Goal: Task Accomplishment & Management: Use online tool/utility

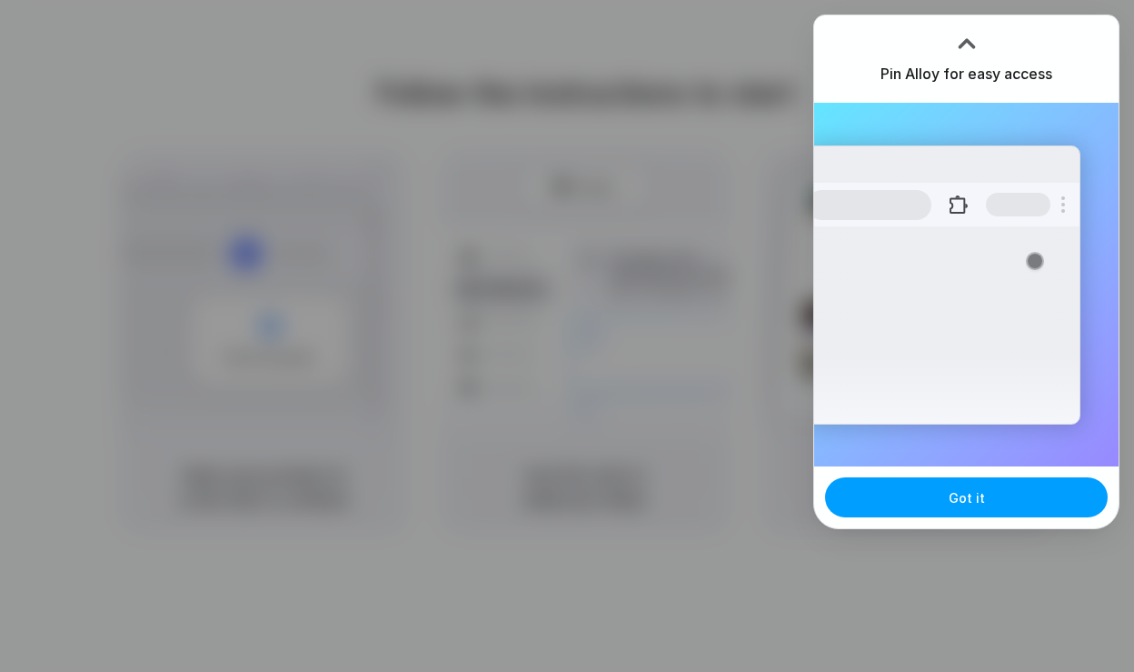
click at [944, 504] on button "Got it" at bounding box center [966, 497] width 283 height 40
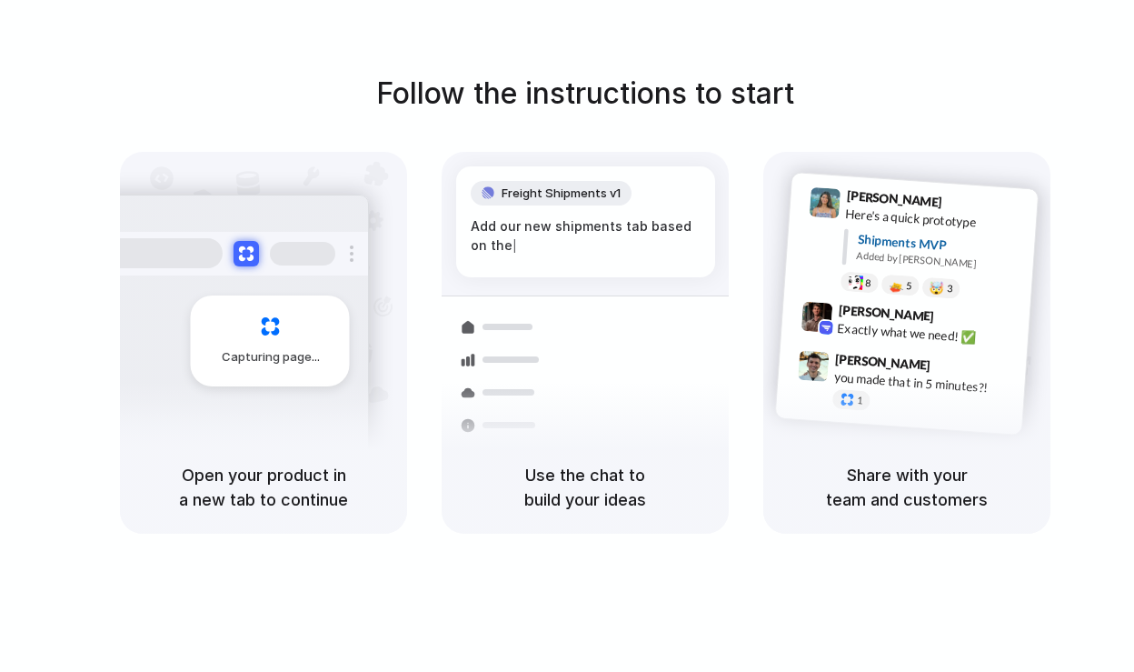
click at [1003, 45] on div "Follow the instructions to start Capturing page Open your product in a new tab …" at bounding box center [585, 354] width 1171 height 708
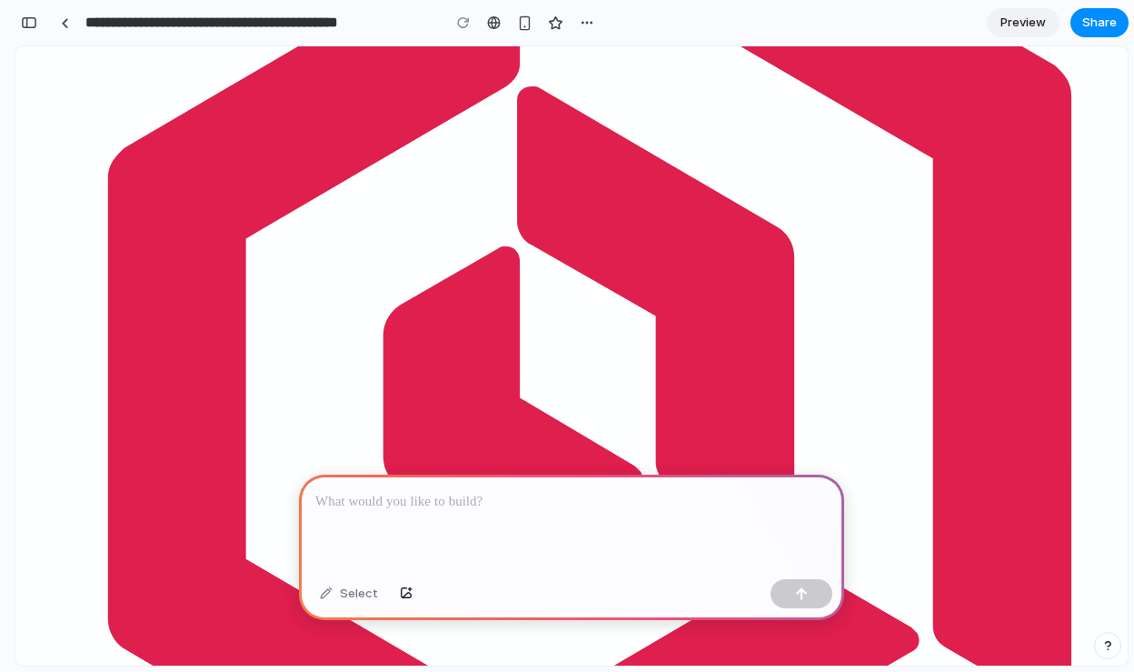
scroll to position [659, 0]
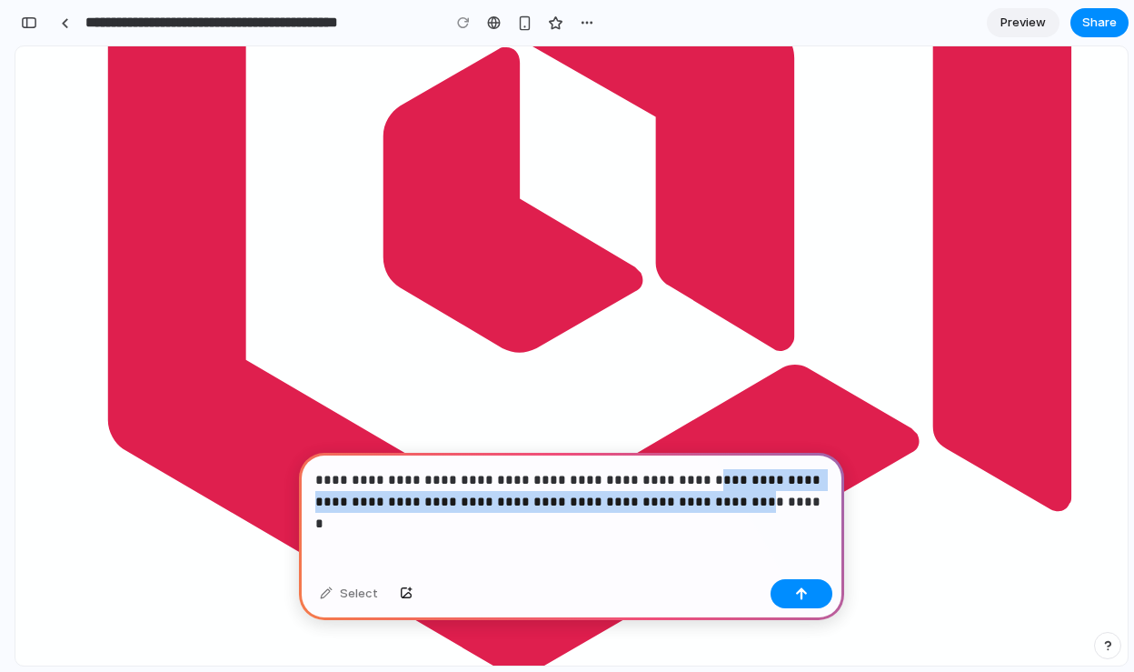
drag, startPoint x: 672, startPoint y: 480, endPoint x: 655, endPoint y: 503, distance: 28.0
click at [655, 503] on p "**********" at bounding box center [571, 491] width 513 height 44
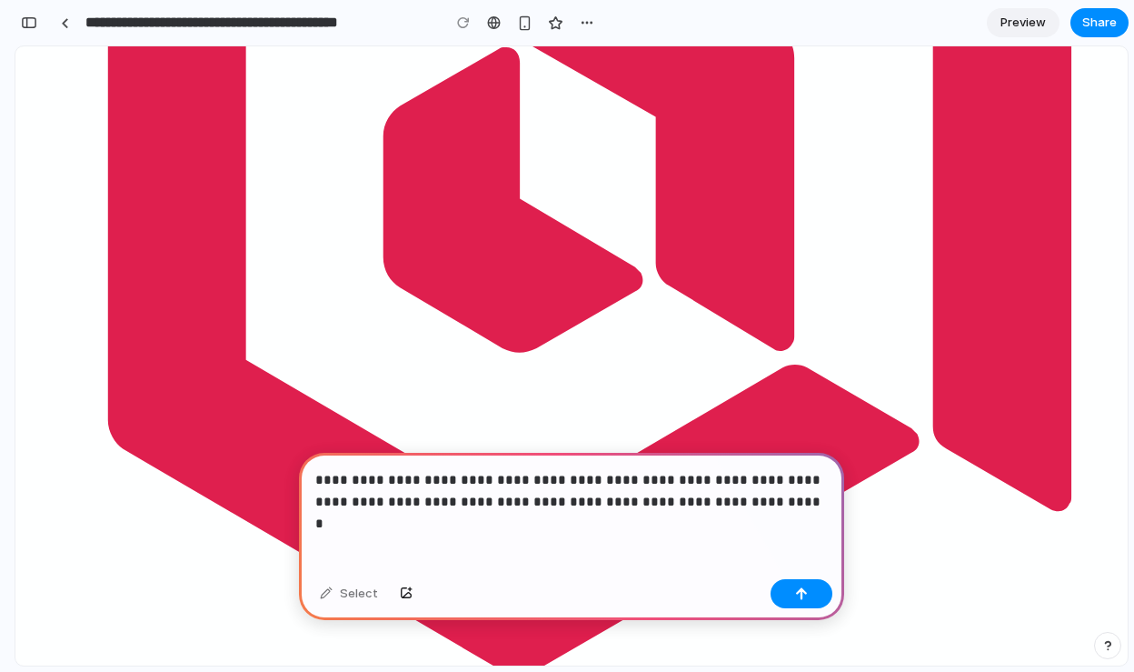
click at [736, 498] on p "**********" at bounding box center [571, 491] width 513 height 44
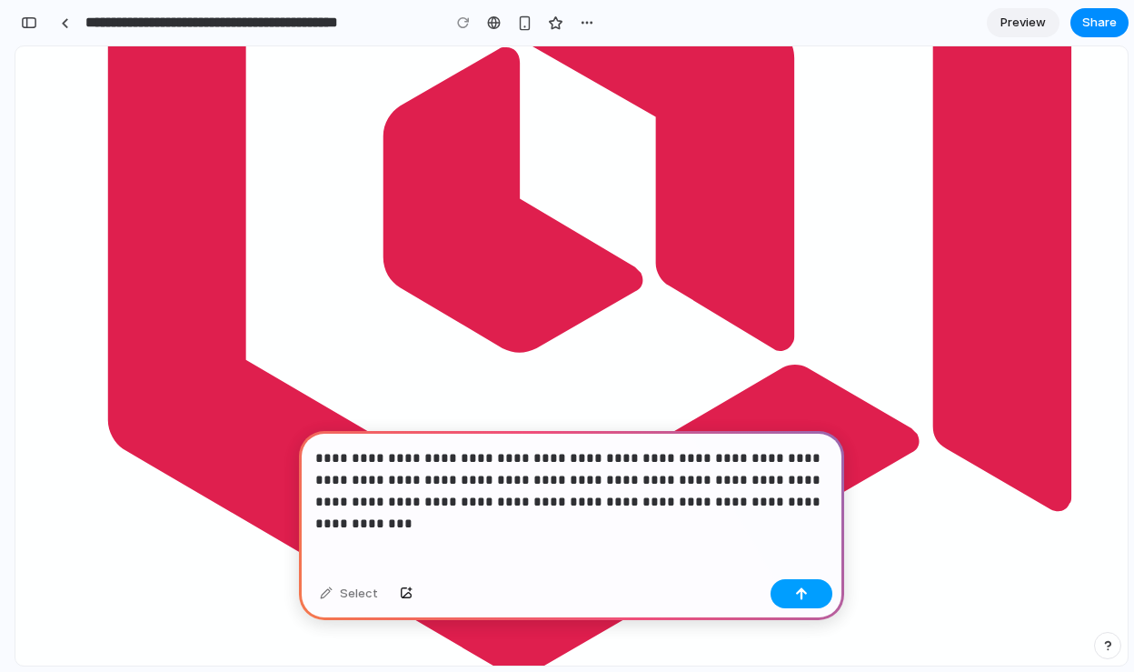
click at [803, 592] on div "button" at bounding box center [801, 593] width 13 height 13
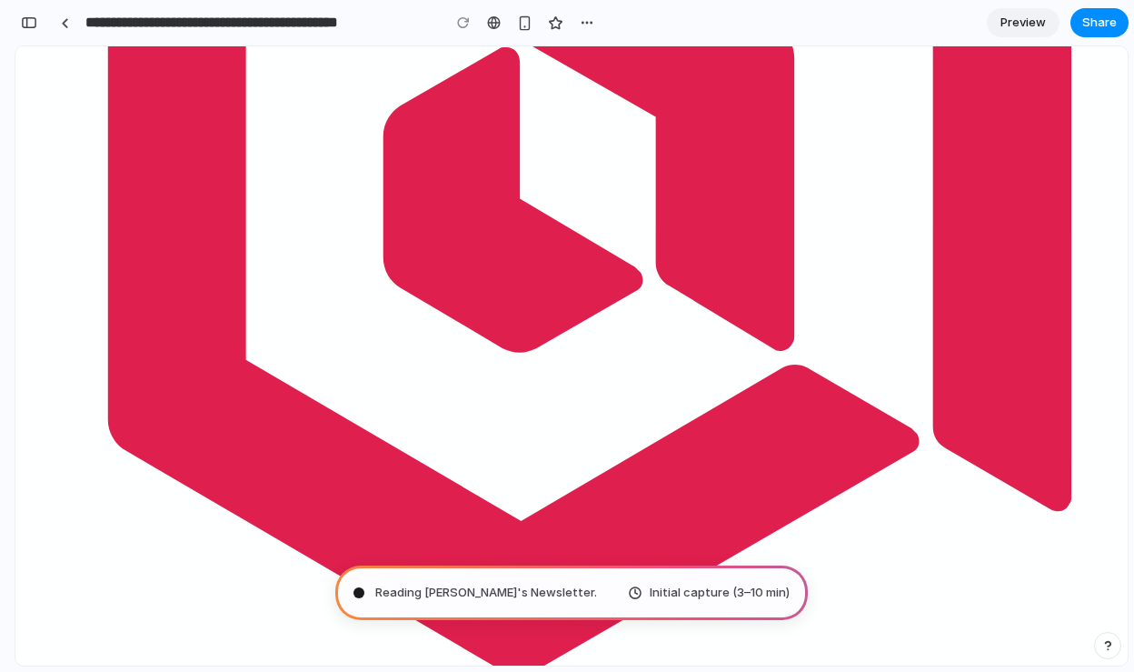
type input "**********"
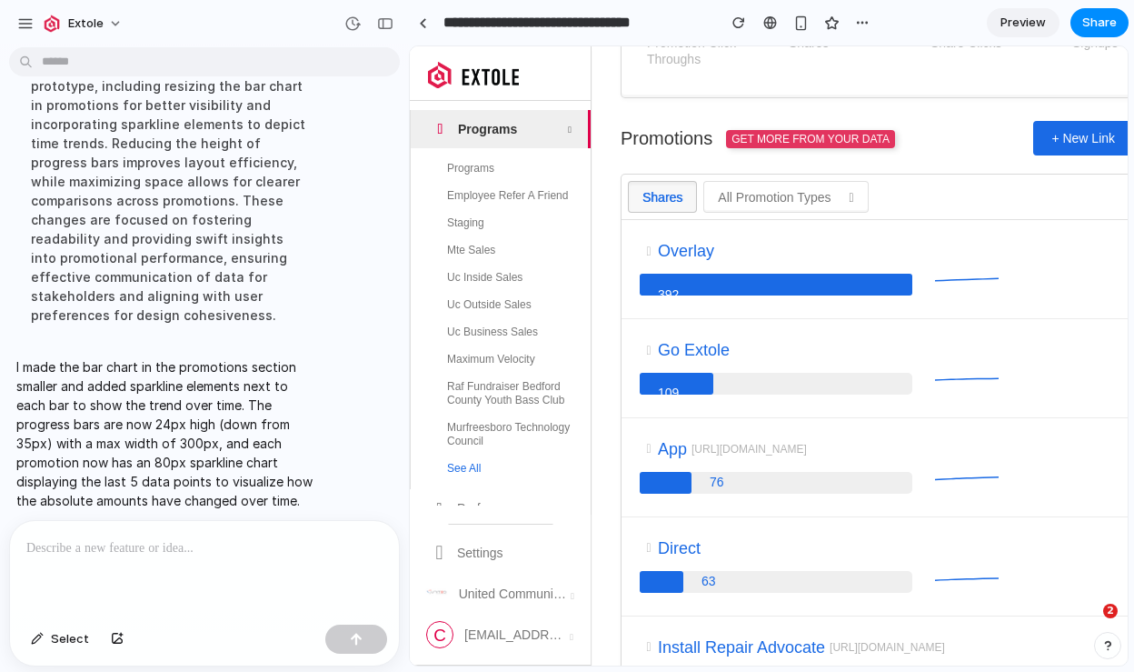
scroll to position [377, 0]
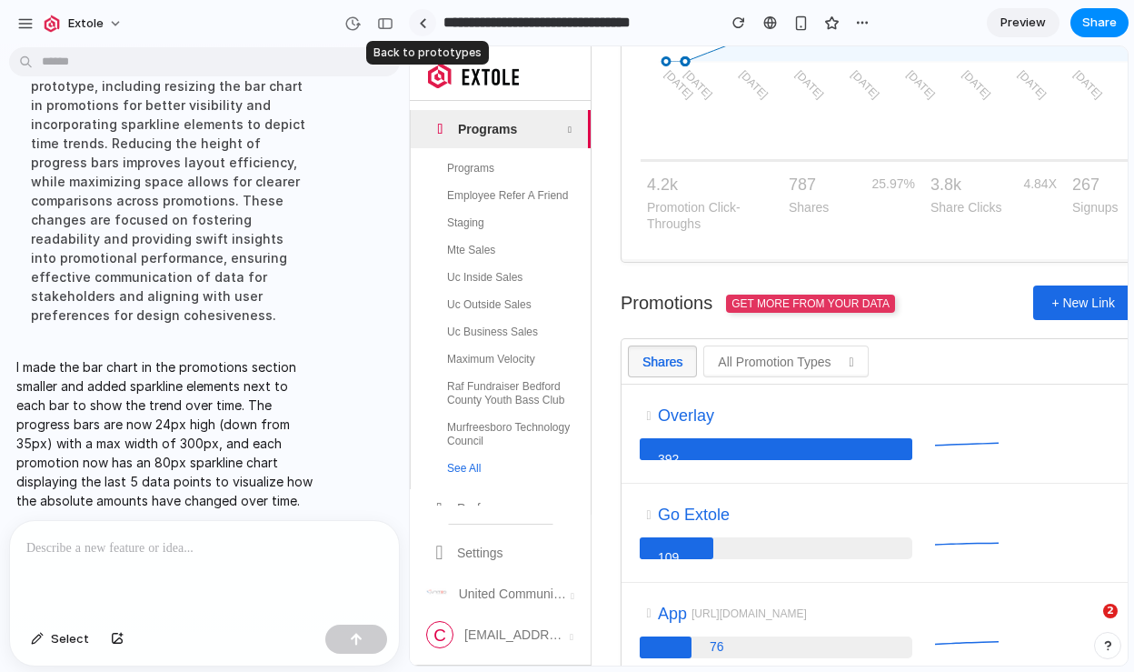
click at [423, 21] on div at bounding box center [423, 23] width 8 height 10
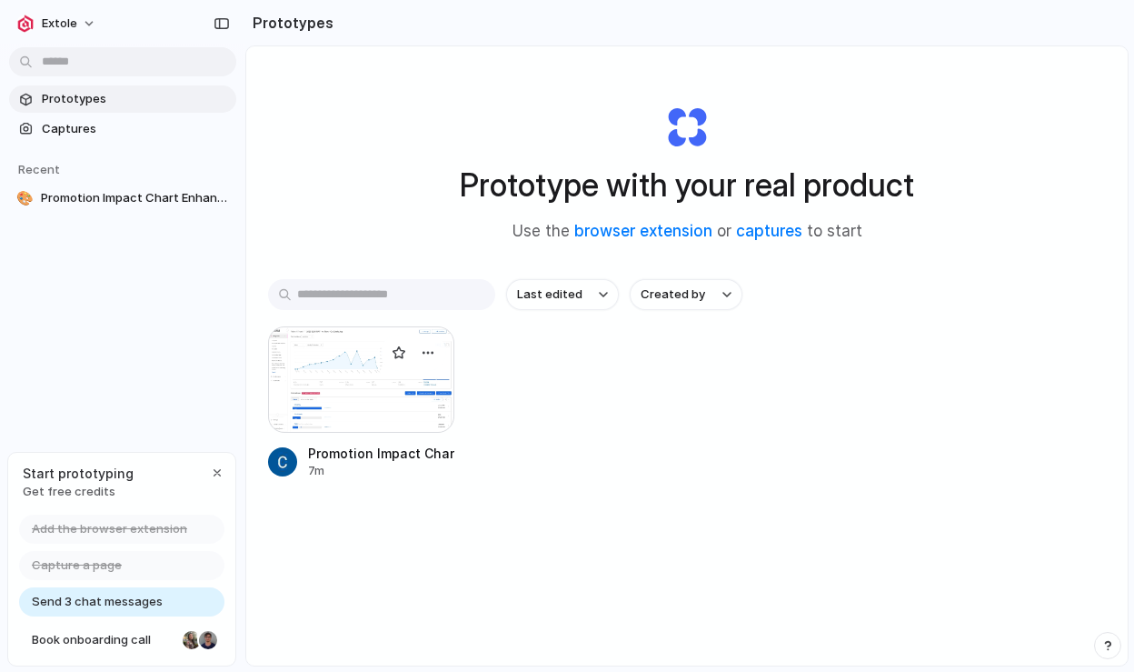
click at [380, 378] on div at bounding box center [361, 379] width 186 height 106
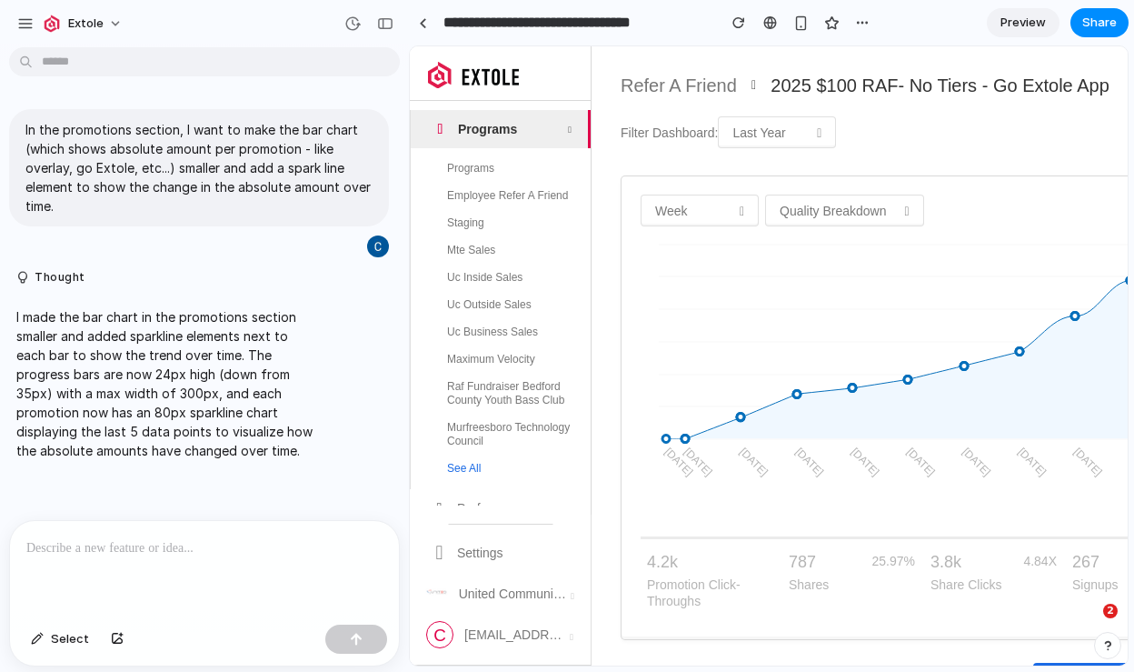
click at [716, 233] on icon "Created with Highcharts 6.2.0 [DATE] [DATE] Sep [DATE] Sep [DATE] [DATE] Aug [D…" at bounding box center [1068, 354] width 855 height 255
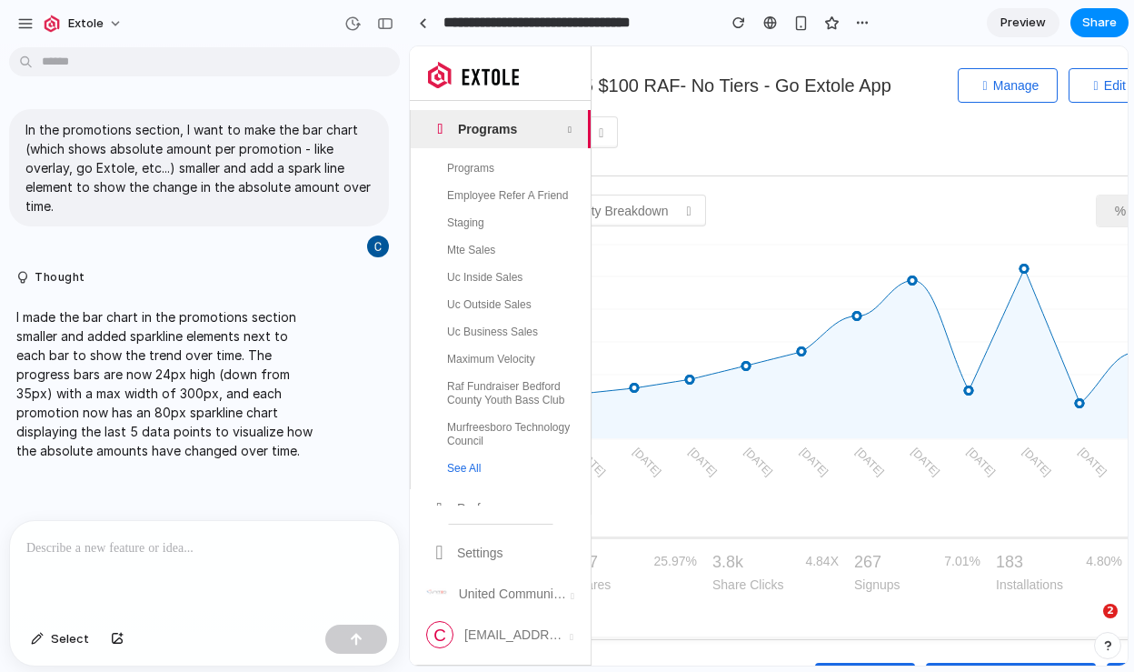
scroll to position [0, 366]
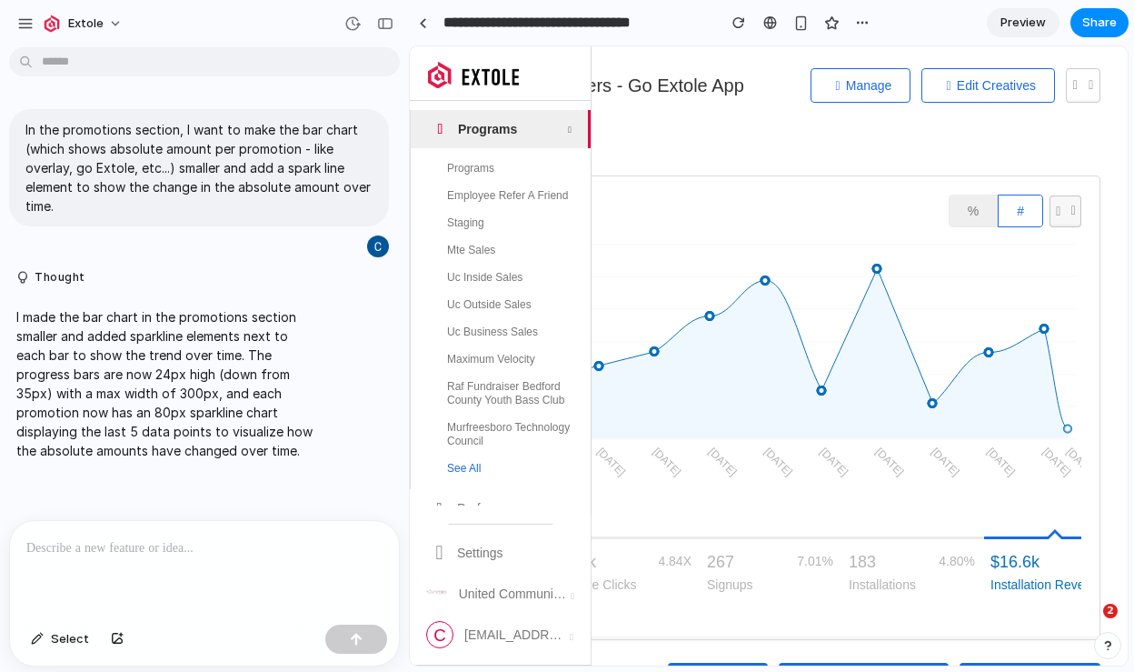
click at [1054, 205] on icon "button" at bounding box center [1059, 211] width 16 height 13
click at [969, 210] on link "%" at bounding box center [973, 210] width 47 height 31
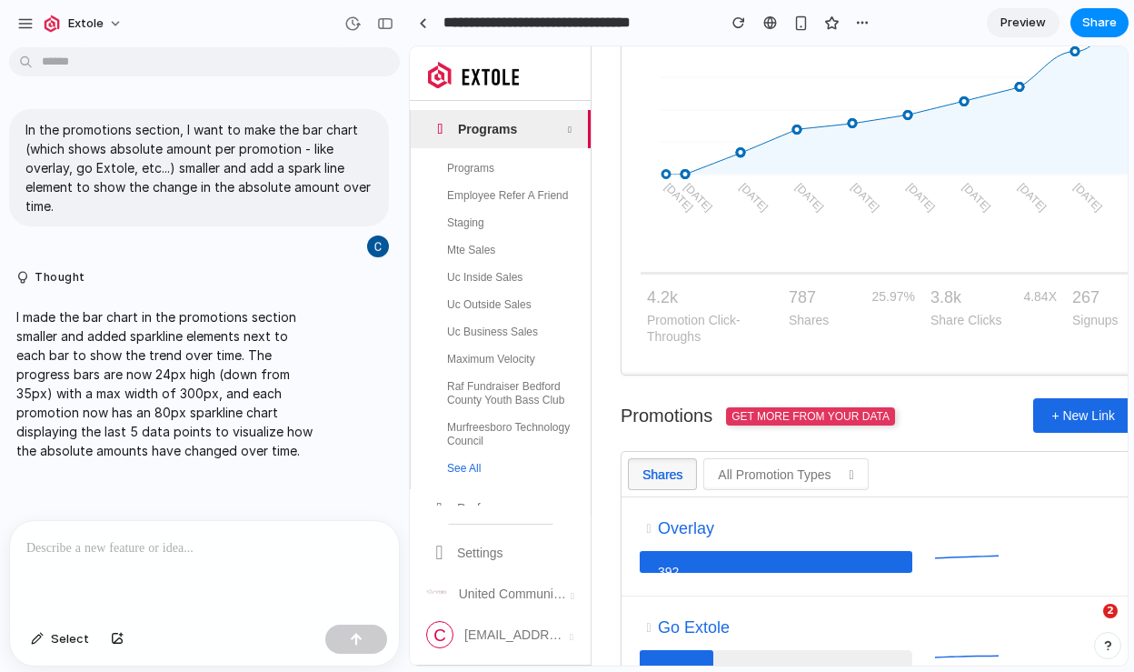
scroll to position [0, 1]
click at [115, 20] on button "Extole" at bounding box center [83, 23] width 96 height 29
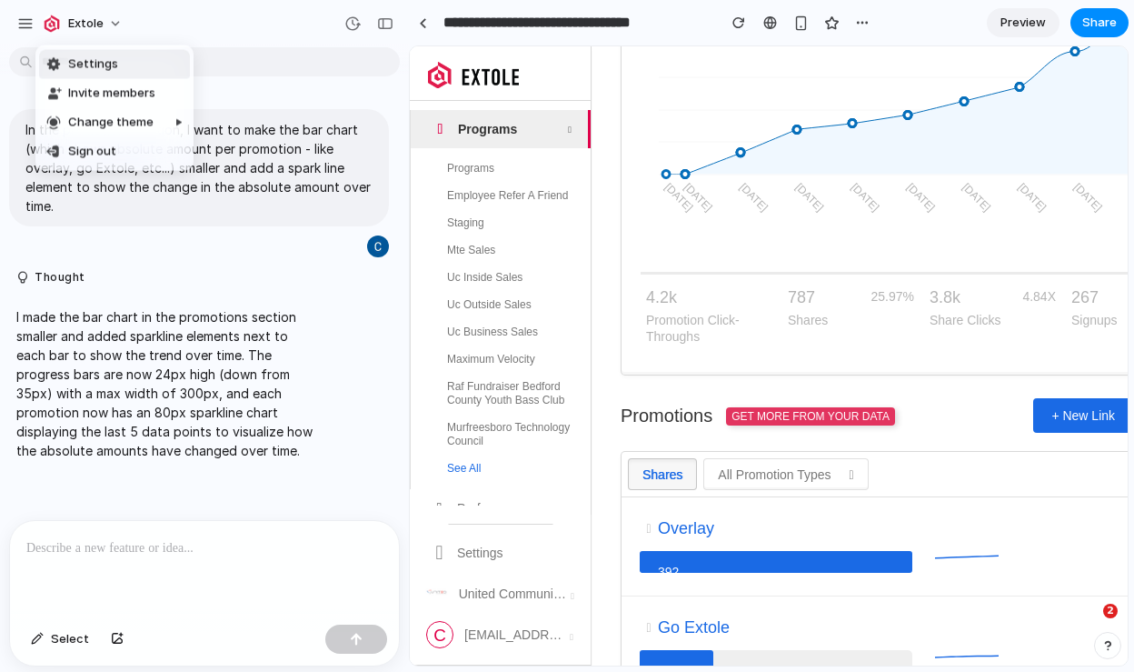
click at [115, 19] on div "Settings Invite members Change theme Sign out" at bounding box center [567, 336] width 1134 height 672
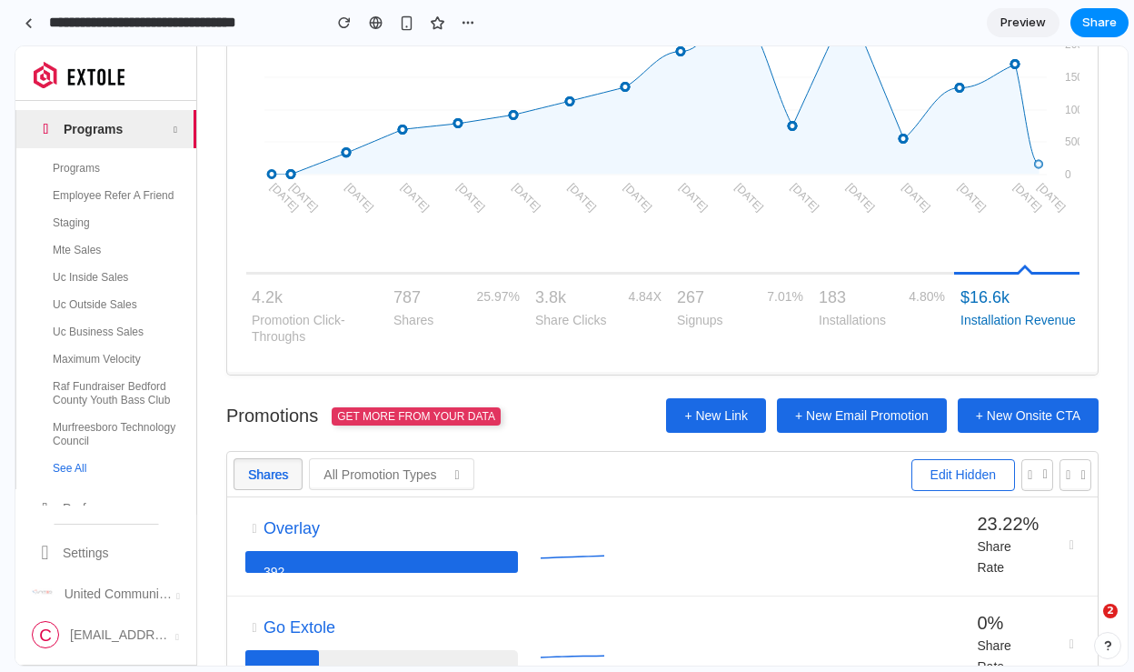
drag, startPoint x: 404, startPoint y: 402, endPoint x: -35, endPoint y: 350, distance: 442.1
click at [0, 350] on html "**********" at bounding box center [567, 336] width 1134 height 672
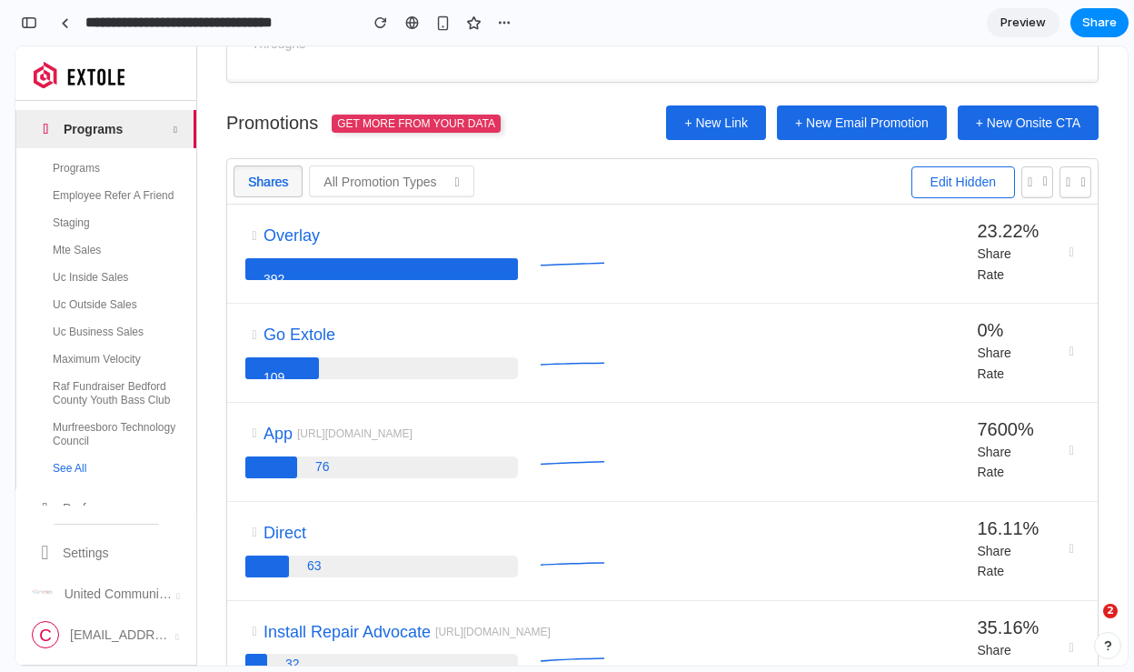
scroll to position [570, 0]
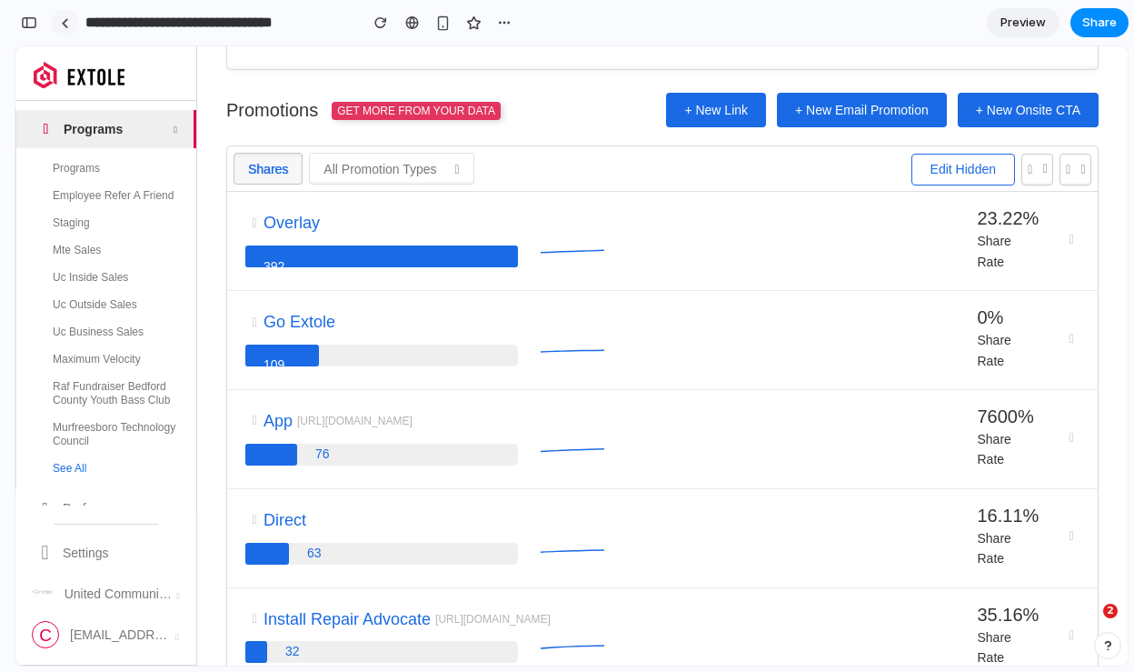
click at [68, 18] on link at bounding box center [64, 22] width 27 height 27
